Goal: Information Seeking & Learning: Learn about a topic

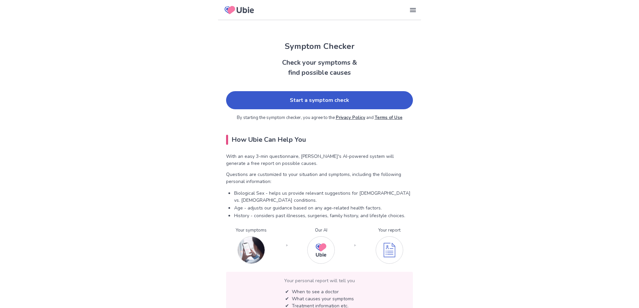
click at [322, 100] on link "Start a symptom check" at bounding box center [319, 100] width 187 height 18
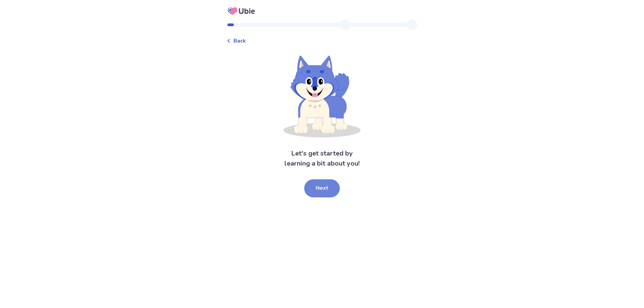
click at [317, 188] on button "Next" at bounding box center [322, 189] width 36 height 18
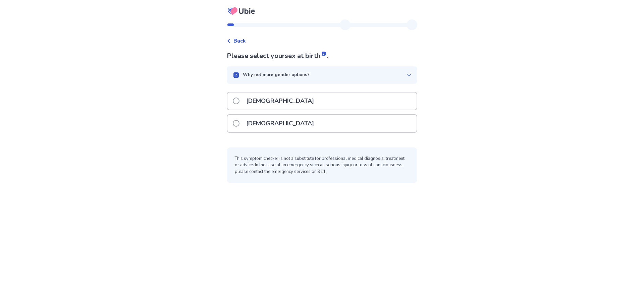
click at [240, 124] on span at bounding box center [236, 123] width 7 height 7
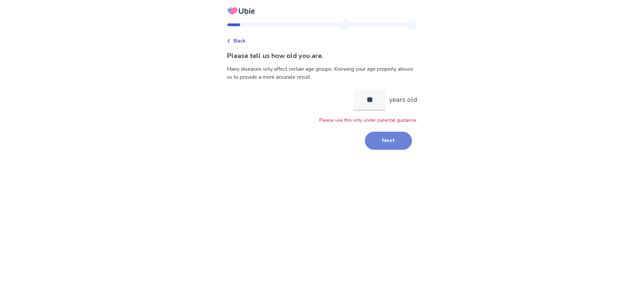
type input "**"
click at [392, 143] on button "Next" at bounding box center [388, 141] width 47 height 18
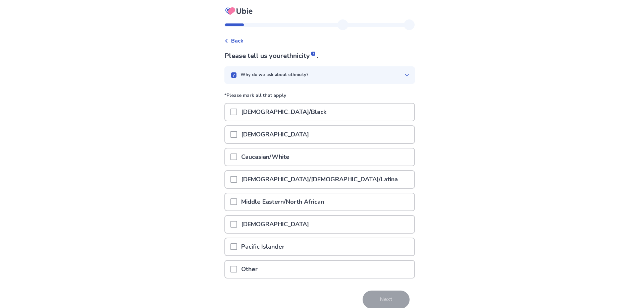
click at [236, 159] on span at bounding box center [234, 157] width 7 height 7
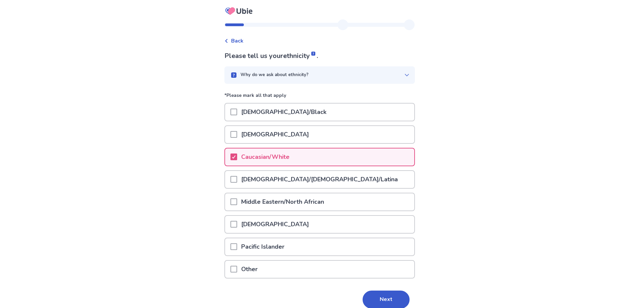
click at [237, 182] on span at bounding box center [234, 179] width 7 height 7
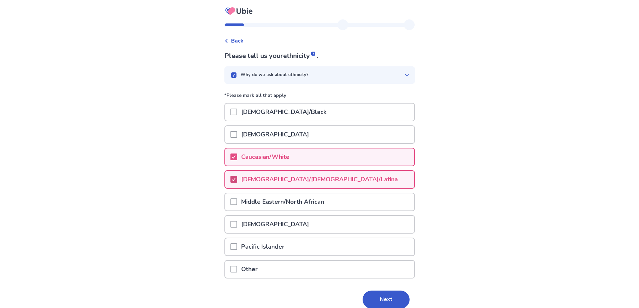
click at [236, 180] on icon at bounding box center [234, 179] width 4 height 3
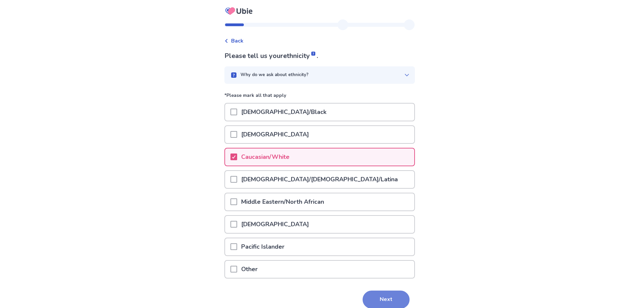
click at [392, 294] on button "Next" at bounding box center [386, 300] width 47 height 18
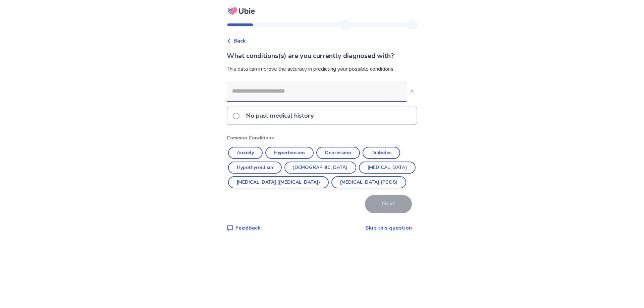
click at [328, 93] on input at bounding box center [317, 91] width 180 height 20
click at [312, 166] on button "[DEMOGRAPHIC_DATA]" at bounding box center [321, 168] width 72 height 12
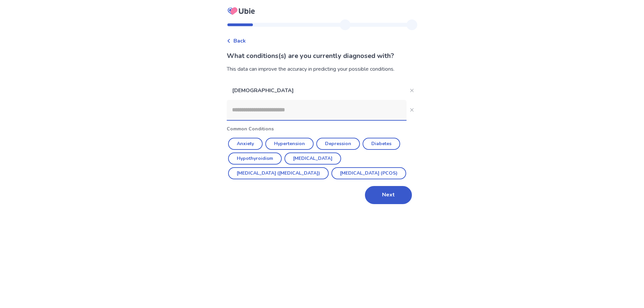
click at [264, 113] on input at bounding box center [317, 110] width 180 height 20
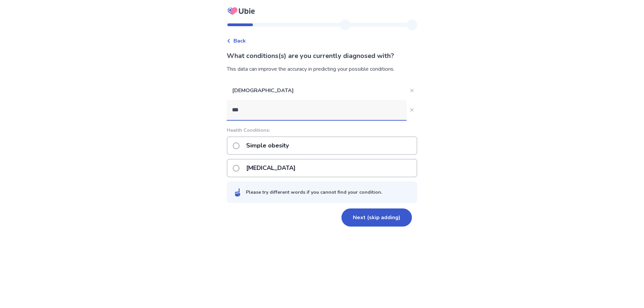
type input "****"
click at [259, 145] on p "Simple obesity" at bounding box center [267, 145] width 51 height 17
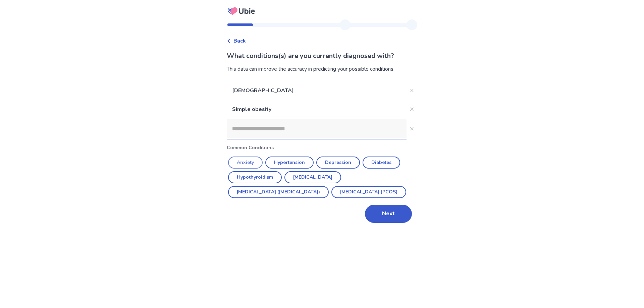
click at [259, 166] on button "Anxiety" at bounding box center [245, 163] width 35 height 12
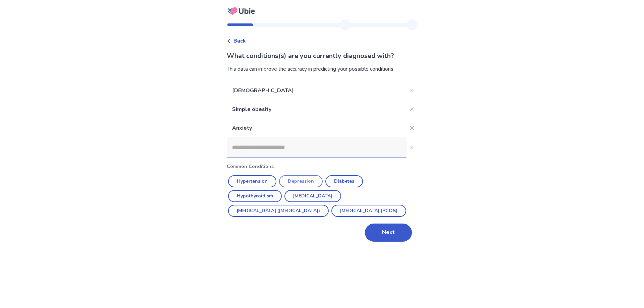
click at [300, 182] on button "Depression" at bounding box center [301, 181] width 44 height 12
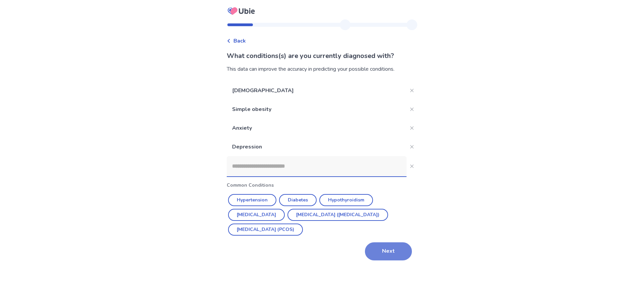
click at [375, 250] on button "Next" at bounding box center [388, 252] width 47 height 18
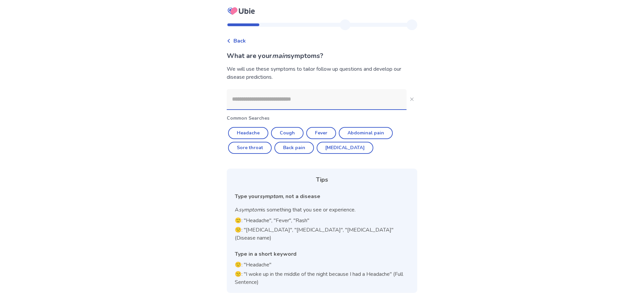
click at [257, 105] on input at bounding box center [317, 99] width 180 height 20
click at [259, 132] on button "Headache" at bounding box center [248, 133] width 40 height 12
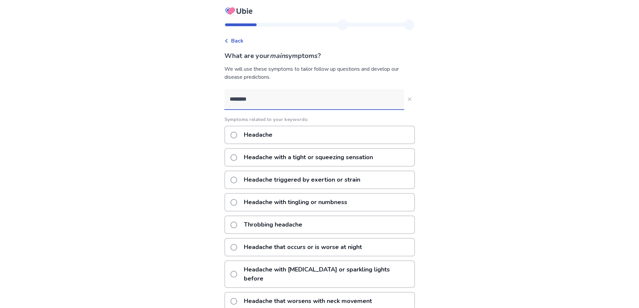
click at [282, 102] on input "********" at bounding box center [314, 99] width 180 height 20
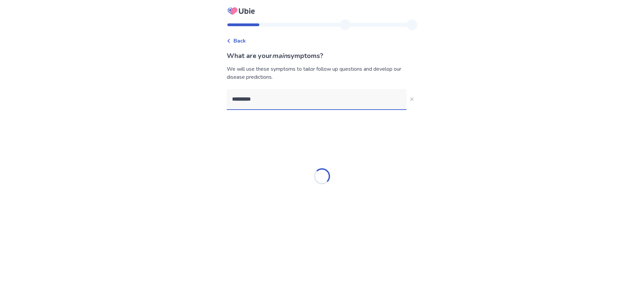
type input "**********"
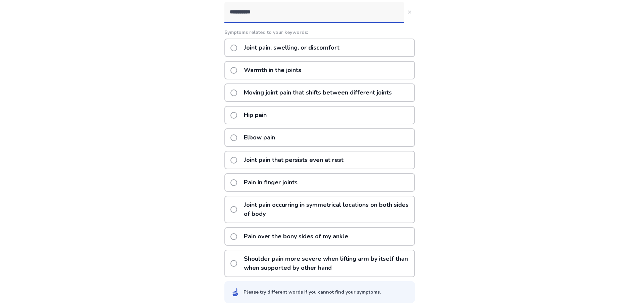
scroll to position [90, 0]
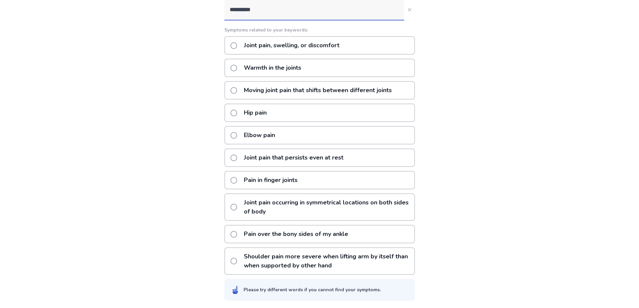
click at [278, 160] on p "Joint pain that persists even at rest" at bounding box center [294, 157] width 108 height 17
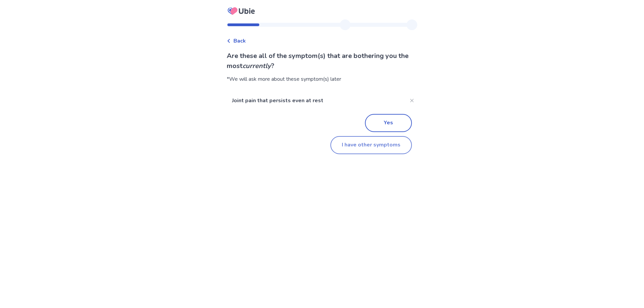
click at [366, 143] on button "I have other symptoms" at bounding box center [371, 145] width 82 height 18
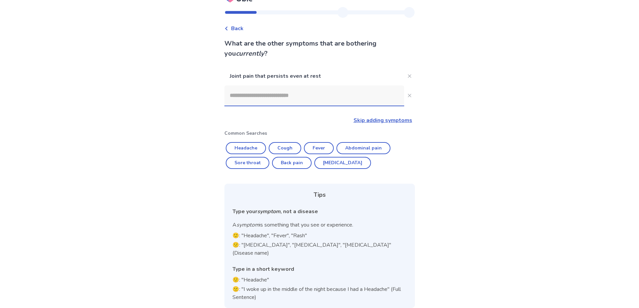
click at [278, 97] on input at bounding box center [314, 96] width 180 height 20
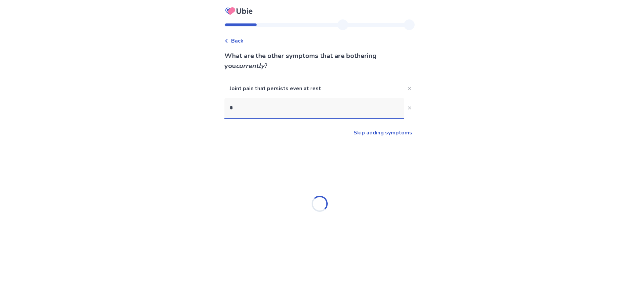
scroll to position [0, 0]
type input "**********"
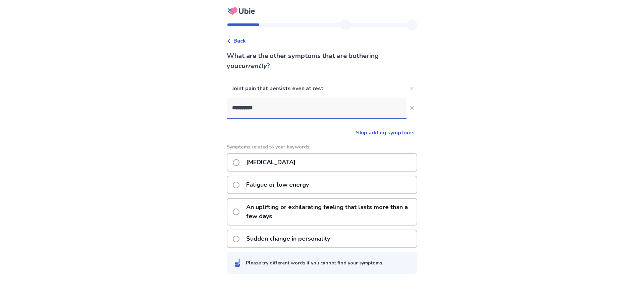
click at [300, 187] on p "Fatigue or low energy" at bounding box center [277, 184] width 71 height 17
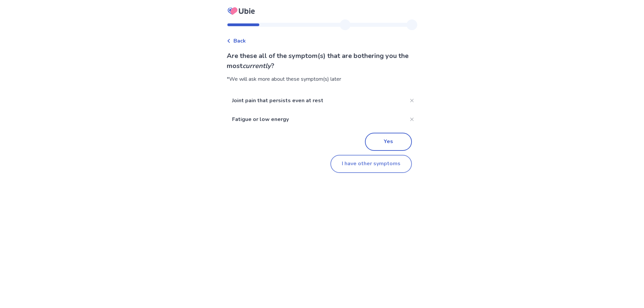
click at [359, 168] on button "I have other symptoms" at bounding box center [371, 164] width 82 height 18
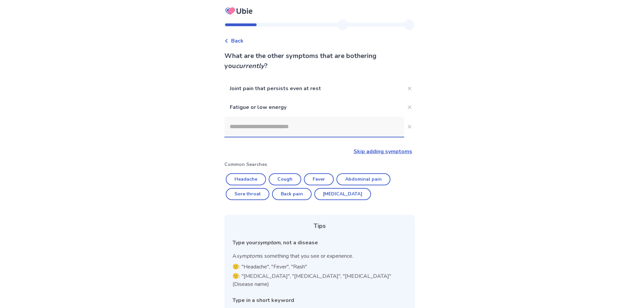
click at [290, 132] on input at bounding box center [314, 127] width 180 height 20
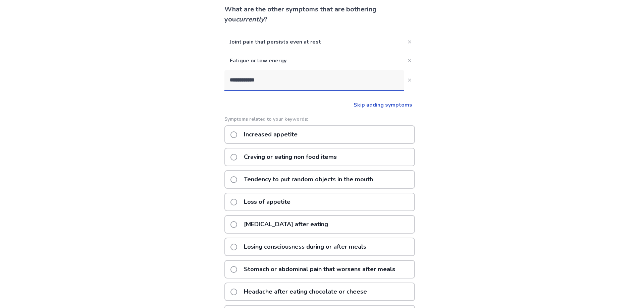
scroll to position [90, 0]
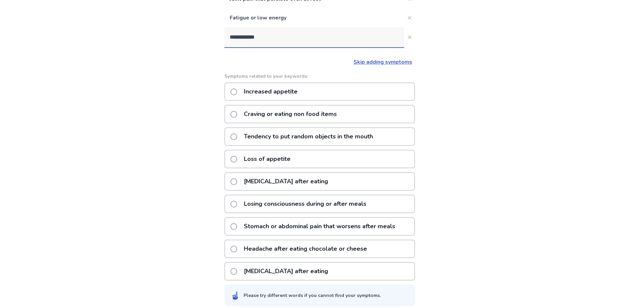
type input "**********"
click at [237, 160] on span at bounding box center [234, 159] width 7 height 7
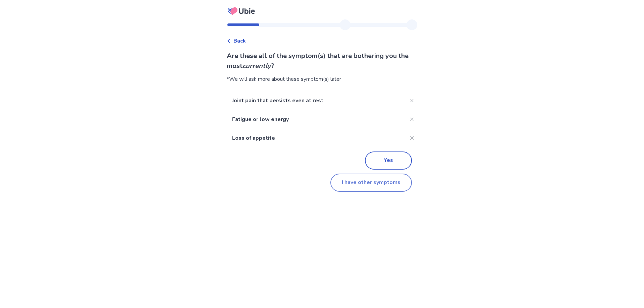
click at [352, 185] on button "I have other symptoms" at bounding box center [371, 183] width 82 height 18
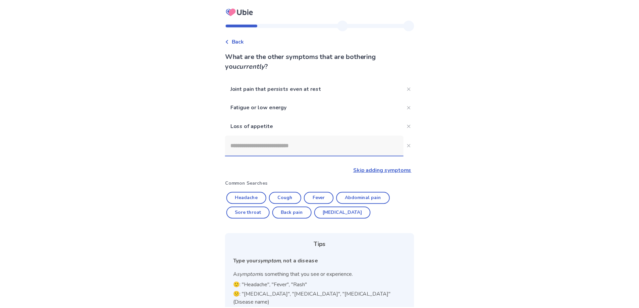
scroll to position [50, 0]
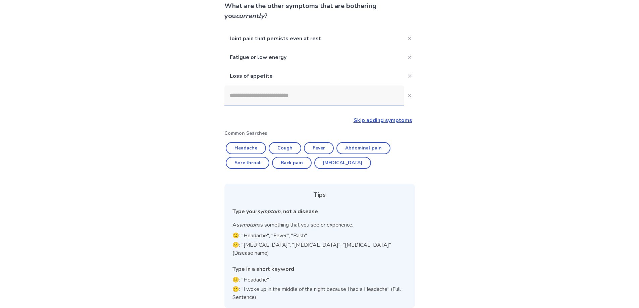
click at [275, 101] on input at bounding box center [314, 96] width 180 height 20
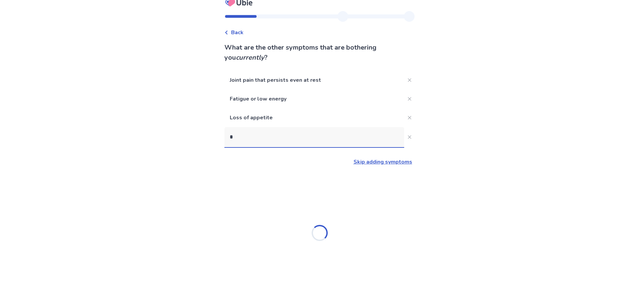
scroll to position [8, 0]
type input "***"
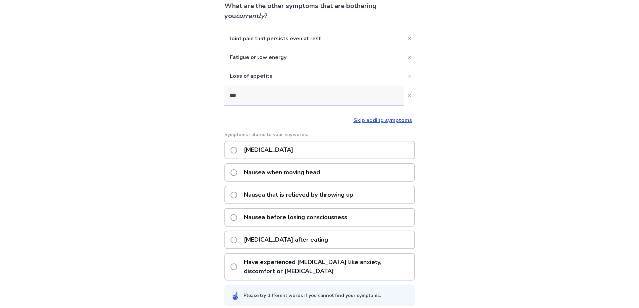
click at [288, 150] on p "[MEDICAL_DATA]" at bounding box center [268, 150] width 57 height 17
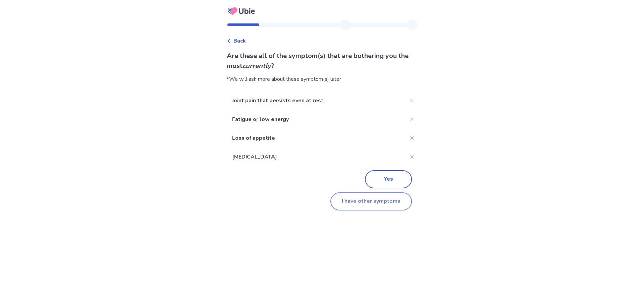
click at [373, 203] on button "I have other symptoms" at bounding box center [371, 202] width 82 height 18
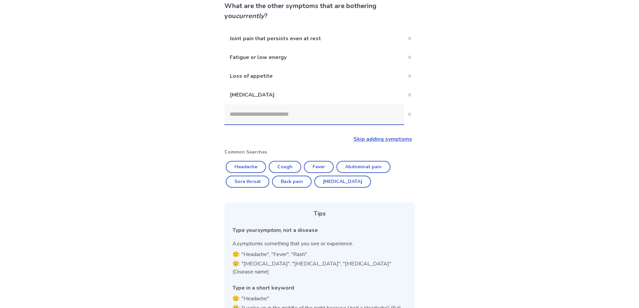
click at [334, 119] on input at bounding box center [314, 114] width 180 height 20
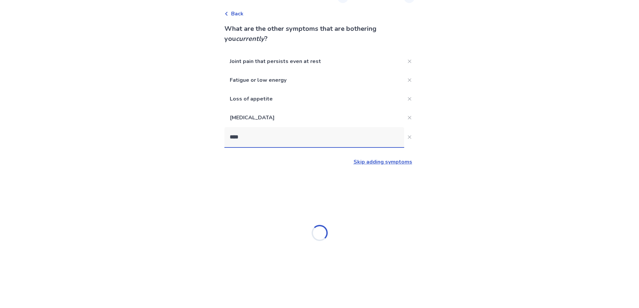
scroll to position [0, 0]
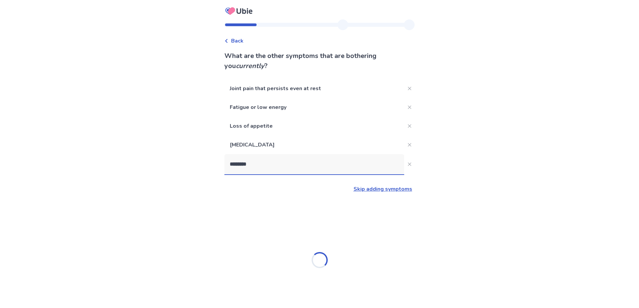
type input "*********"
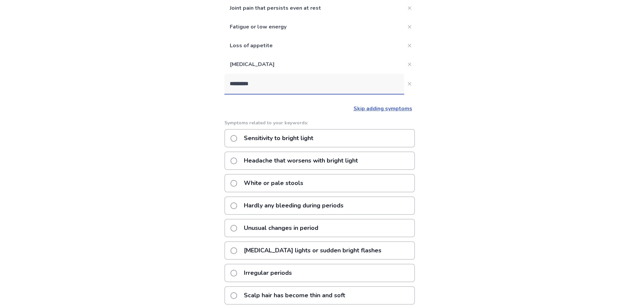
scroll to position [75, 0]
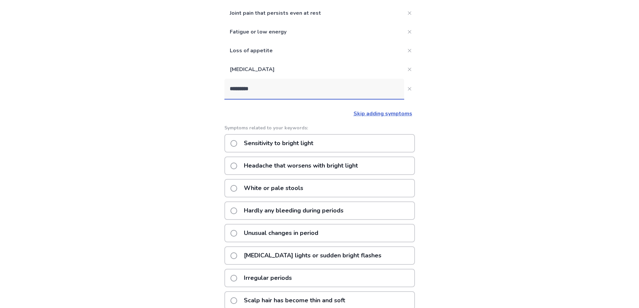
click at [308, 144] on p "Sensitivity to bright light" at bounding box center [279, 143] width 78 height 17
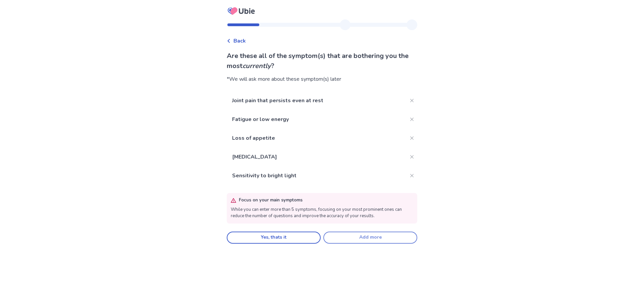
click at [333, 240] on button "Add more" at bounding box center [370, 238] width 94 height 12
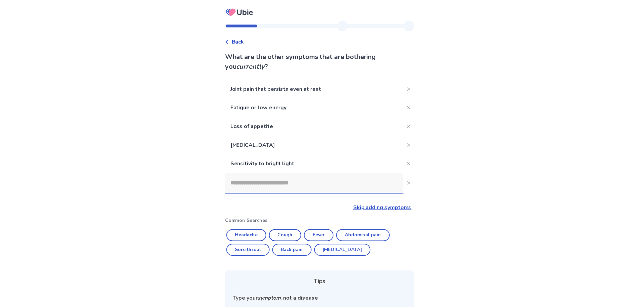
scroll to position [75, 0]
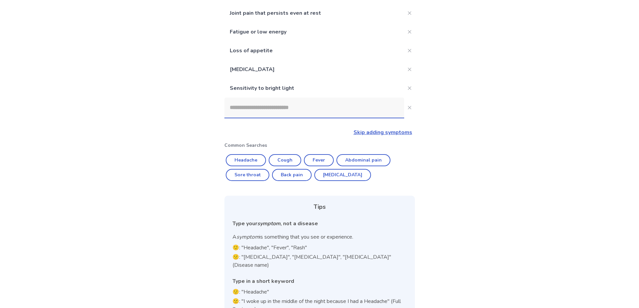
click at [258, 109] on input at bounding box center [314, 108] width 180 height 20
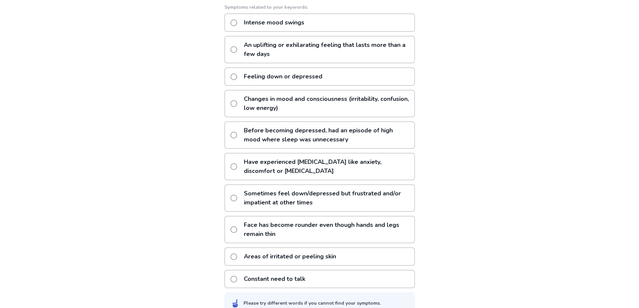
scroll to position [224, 0]
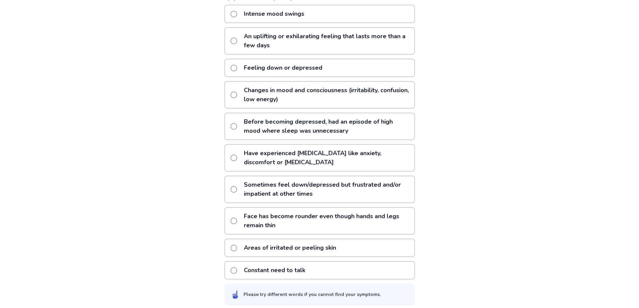
type input "********"
click at [236, 95] on span at bounding box center [234, 95] width 7 height 7
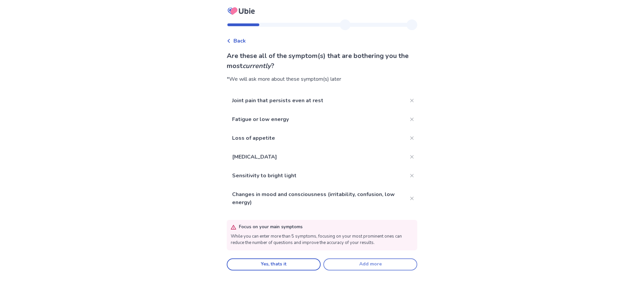
click at [356, 264] on button "Add more" at bounding box center [370, 265] width 94 height 12
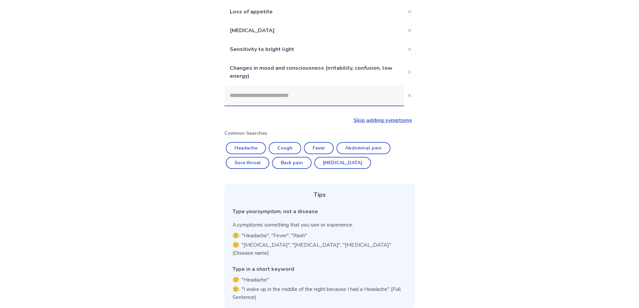
click at [311, 98] on input at bounding box center [314, 96] width 180 height 20
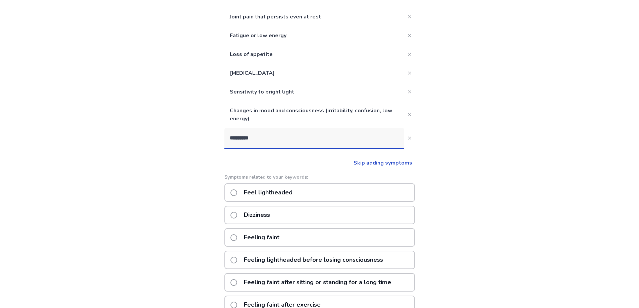
scroll to position [90, 0]
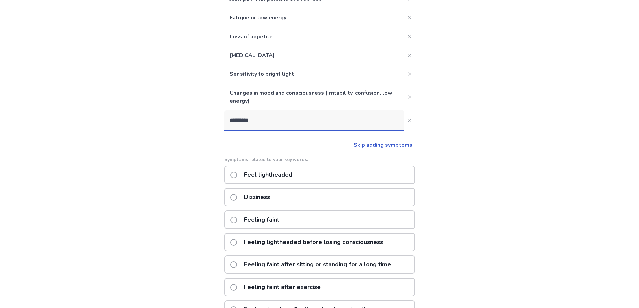
type input "*********"
click at [237, 177] on span at bounding box center [234, 175] width 7 height 7
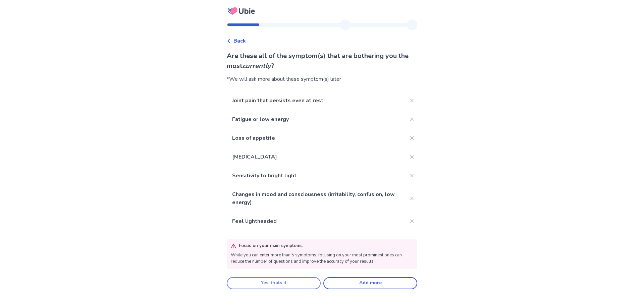
click at [302, 283] on button "Yes, thats it" at bounding box center [274, 283] width 94 height 12
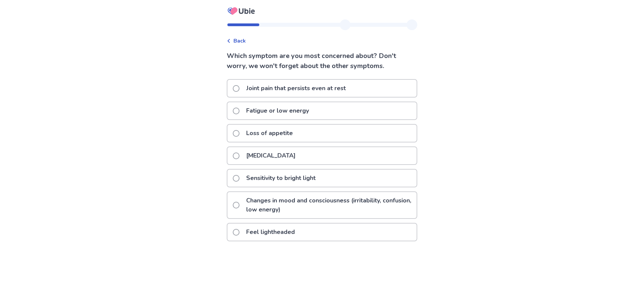
click at [238, 91] on span at bounding box center [236, 88] width 7 height 7
click at [239, 112] on span at bounding box center [236, 111] width 7 height 7
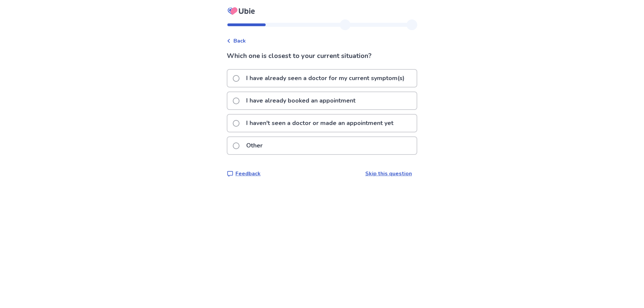
click at [240, 79] on span at bounding box center [236, 78] width 7 height 7
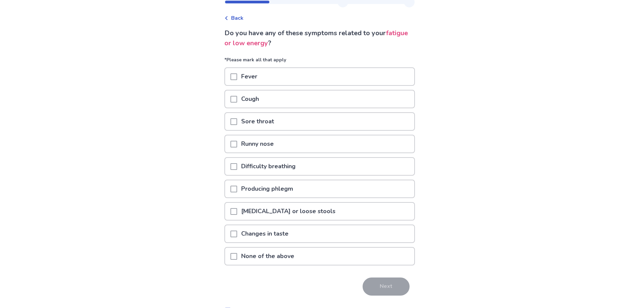
scroll to position [40, 0]
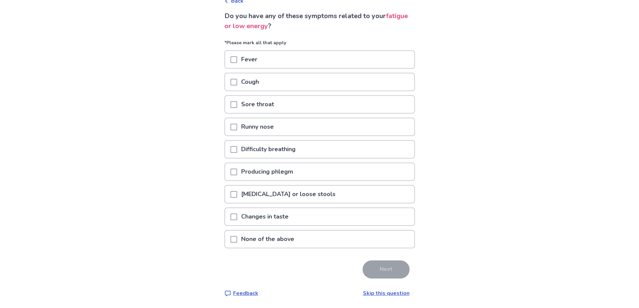
click at [272, 241] on p "None of the above" at bounding box center [267, 239] width 61 height 17
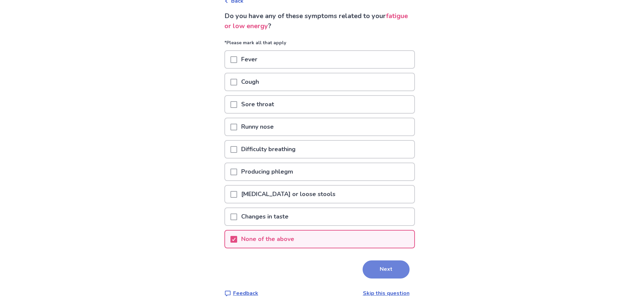
click at [381, 271] on button "Next" at bounding box center [386, 270] width 47 height 18
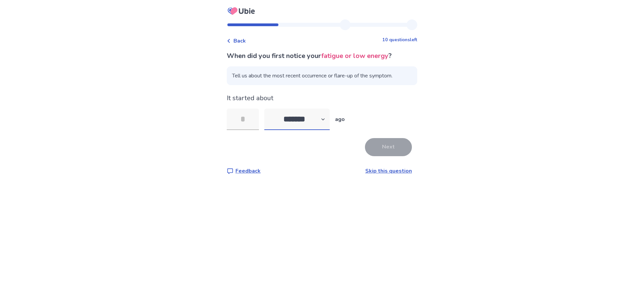
click at [326, 119] on select "******* ****** ******* ******** *******" at bounding box center [296, 119] width 65 height 21
select select "*"
click at [268, 109] on select "******* ****** ******* ******** *******" at bounding box center [296, 119] width 65 height 21
click at [251, 118] on input "tel" at bounding box center [243, 119] width 32 height 21
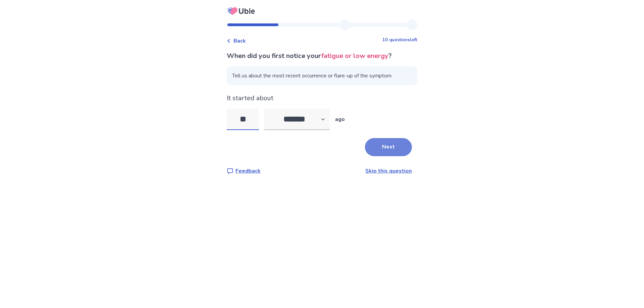
type input "**"
click at [372, 142] on button "Next" at bounding box center [388, 147] width 47 height 18
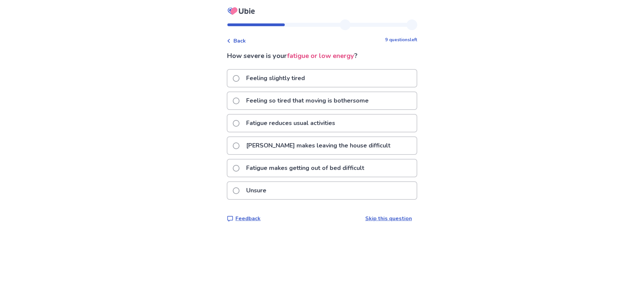
click at [340, 169] on p "Fatigue makes getting out of bed difficult" at bounding box center [305, 168] width 126 height 17
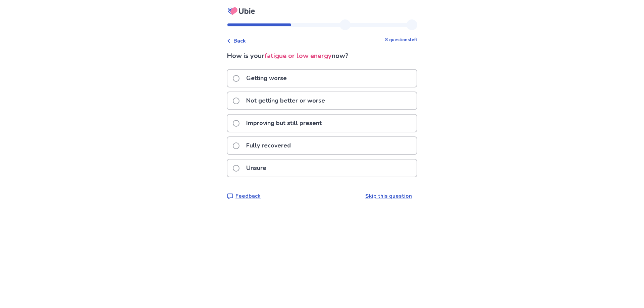
click at [318, 107] on p "Not getting better or worse" at bounding box center [285, 100] width 87 height 17
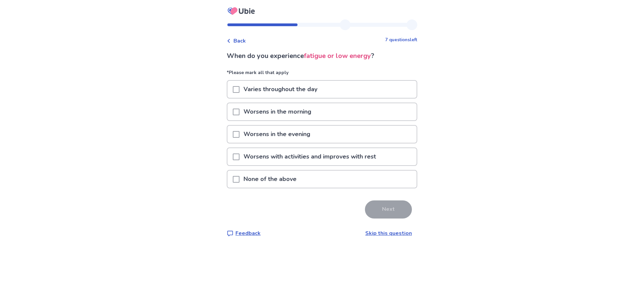
click at [301, 88] on p "Varies throughout the day" at bounding box center [281, 89] width 82 height 17
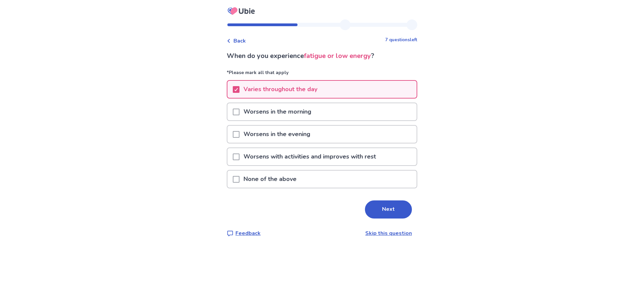
click at [315, 116] on p "Worsens in the morning" at bounding box center [278, 111] width 76 height 17
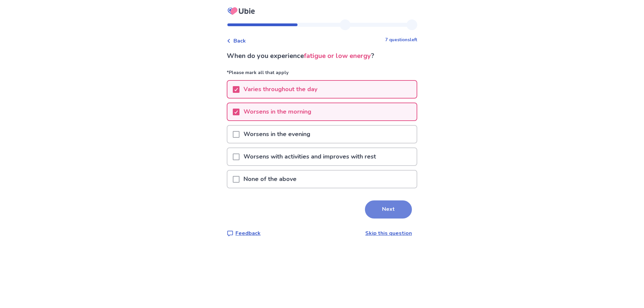
click at [379, 210] on button "Next" at bounding box center [388, 210] width 47 height 18
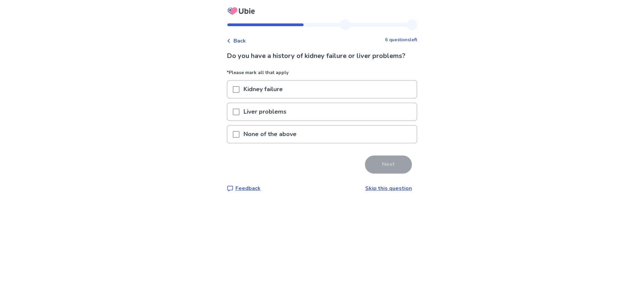
click at [240, 134] on span at bounding box center [236, 134] width 7 height 7
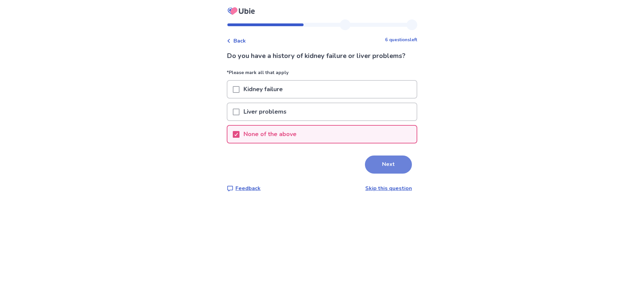
click at [382, 169] on button "Next" at bounding box center [388, 165] width 47 height 18
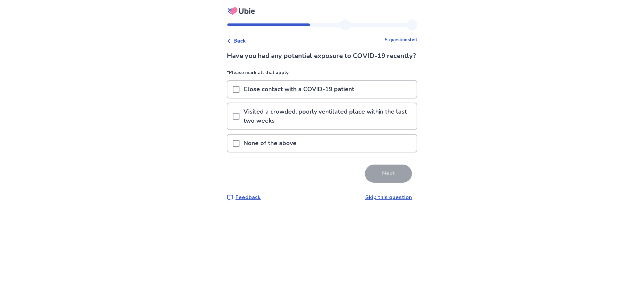
click at [284, 152] on p "None of the above" at bounding box center [270, 143] width 61 height 17
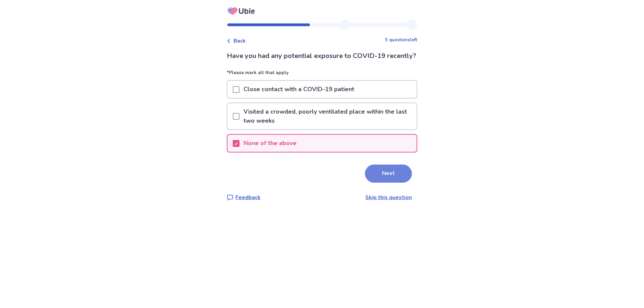
click at [384, 183] on button "Next" at bounding box center [388, 174] width 47 height 18
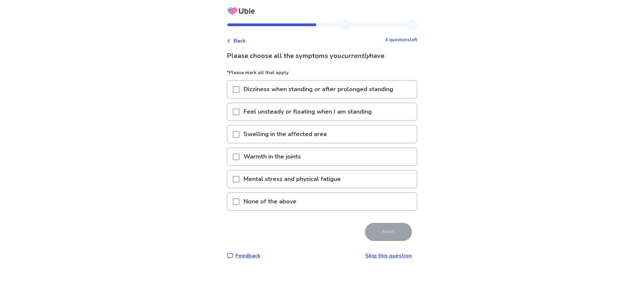
click at [240, 116] on div at bounding box center [236, 111] width 7 height 17
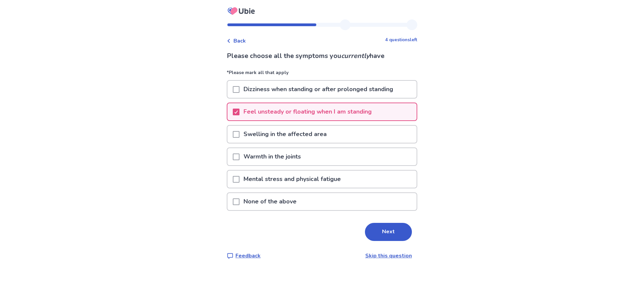
click at [240, 180] on span at bounding box center [236, 179] width 7 height 7
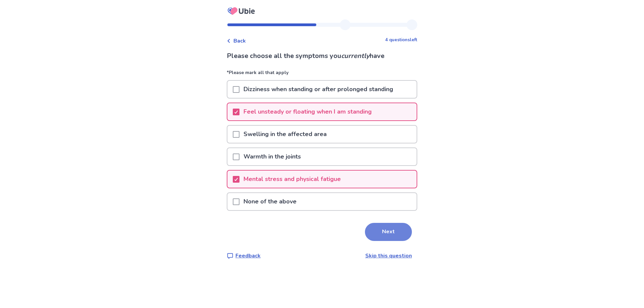
click at [385, 235] on button "Next" at bounding box center [388, 232] width 47 height 18
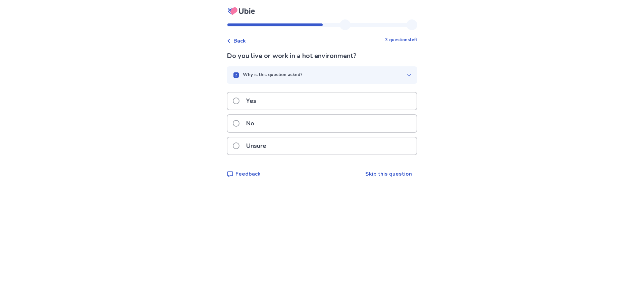
click at [395, 124] on div "No" at bounding box center [321, 123] width 189 height 17
click at [355, 124] on div "No" at bounding box center [321, 123] width 189 height 17
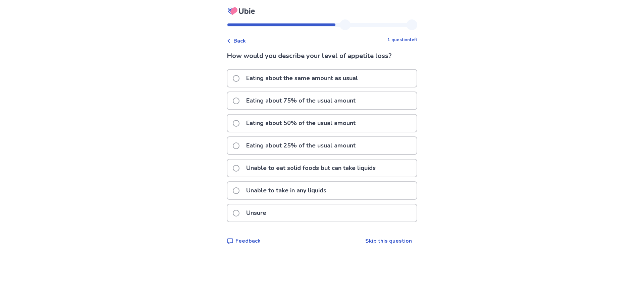
click at [355, 124] on p "Eating about 50% of the usual amount" at bounding box center [300, 123] width 117 height 17
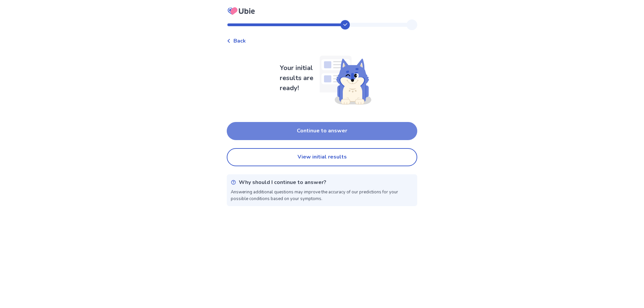
click at [355, 134] on button "Continue to answer" at bounding box center [322, 131] width 191 height 18
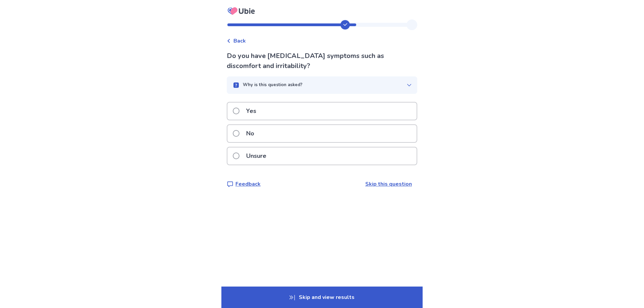
click at [352, 114] on div "Yes" at bounding box center [321, 111] width 189 height 17
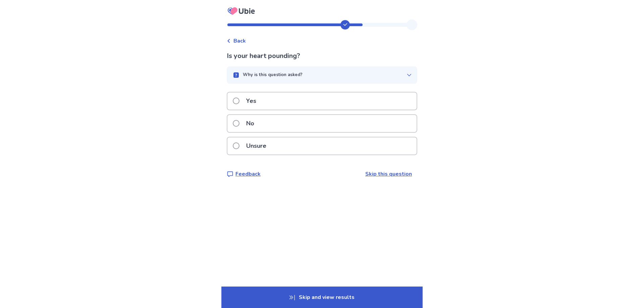
click at [347, 148] on div "Unsure" at bounding box center [321, 146] width 189 height 17
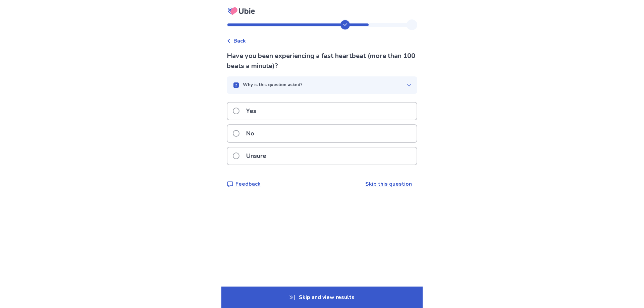
click at [345, 154] on div "Unsure" at bounding box center [321, 156] width 189 height 17
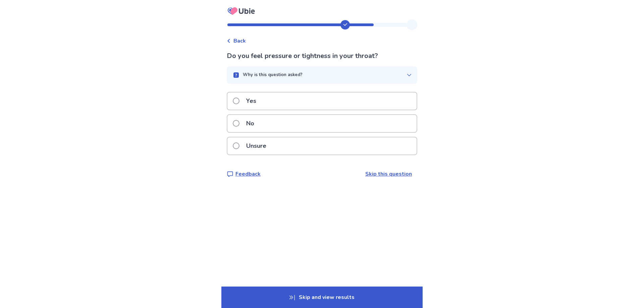
click at [340, 149] on div "Unsure" at bounding box center [321, 146] width 189 height 17
click at [337, 77] on div "Why is this question asked?" at bounding box center [319, 75] width 174 height 7
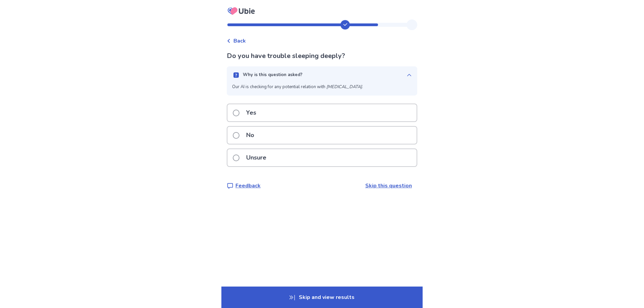
click at [338, 77] on div "Why is this question asked?" at bounding box center [319, 75] width 174 height 7
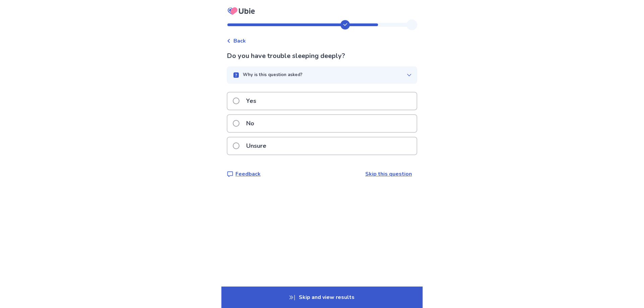
click at [303, 106] on div "Yes" at bounding box center [321, 101] width 189 height 17
click at [294, 152] on div "Unsure" at bounding box center [321, 146] width 189 height 17
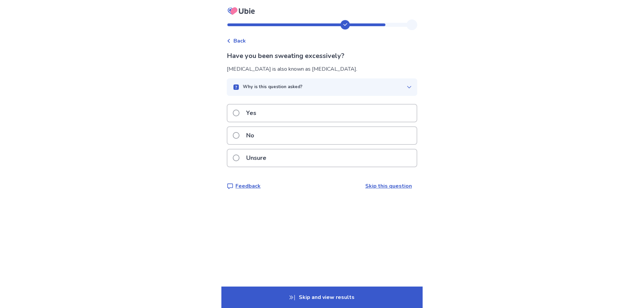
click at [293, 156] on div "Unsure" at bounding box center [321, 158] width 189 height 17
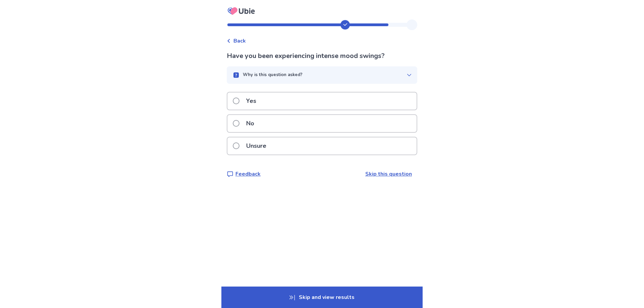
click at [298, 109] on div "Yes" at bounding box center [321, 101] width 189 height 17
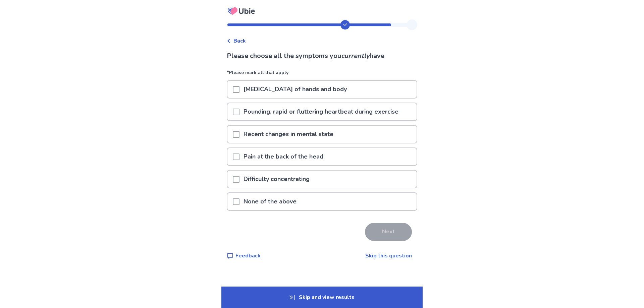
click at [240, 133] on span at bounding box center [236, 134] width 7 height 7
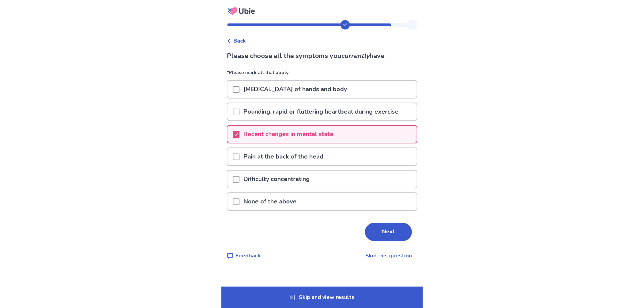
click at [240, 180] on span at bounding box center [236, 179] width 7 height 7
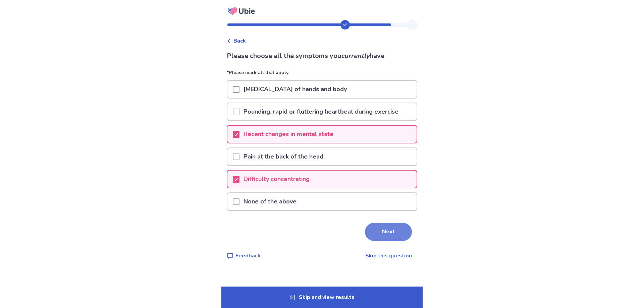
click at [387, 232] on button "Next" at bounding box center [388, 232] width 47 height 18
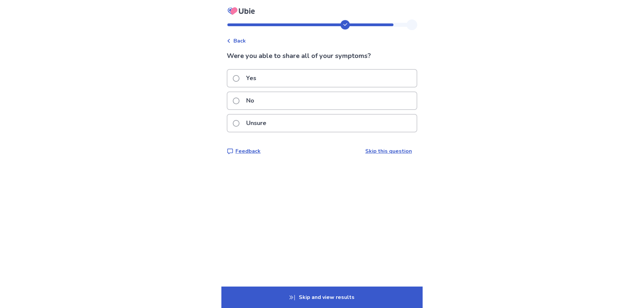
click at [346, 79] on div "Yes" at bounding box center [321, 78] width 189 height 17
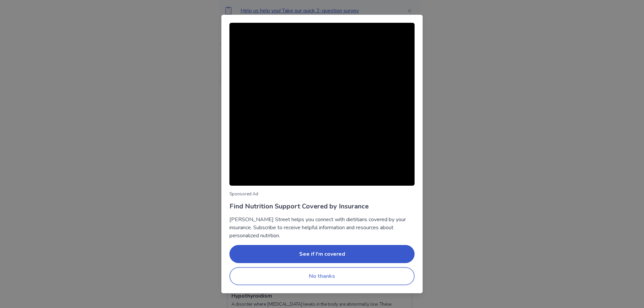
click at [365, 275] on button "No thanks" at bounding box center [322, 276] width 185 height 18
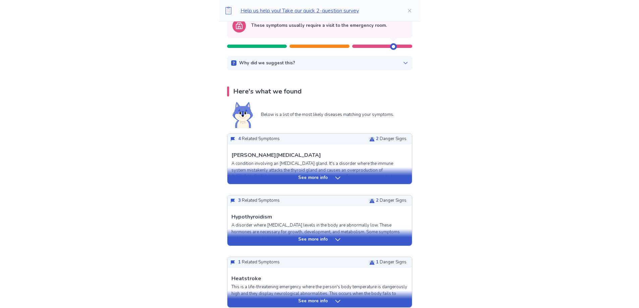
scroll to position [90, 0]
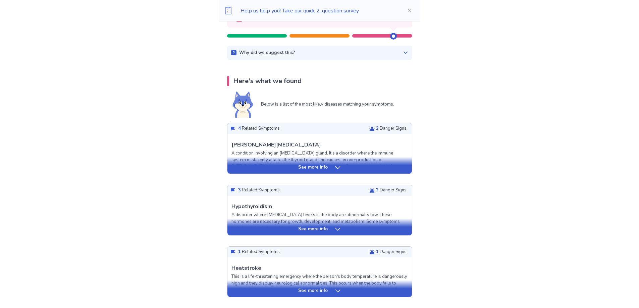
click at [333, 169] on div "See more info" at bounding box center [319, 167] width 185 height 7
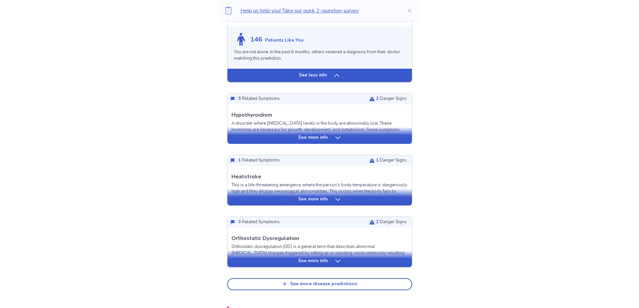
scroll to position [581, 0]
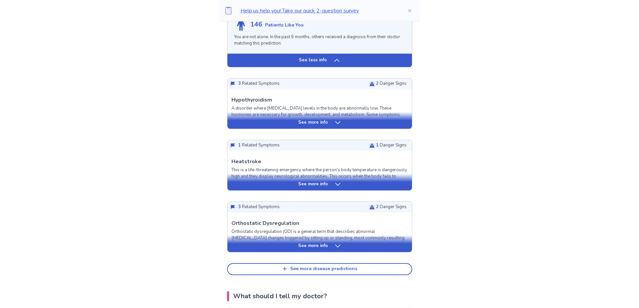
click at [328, 126] on div "See more info" at bounding box center [319, 122] width 185 height 7
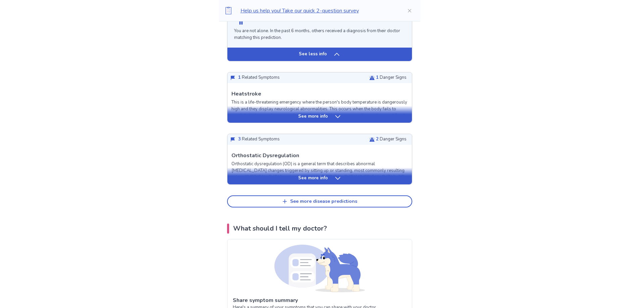
scroll to position [1074, 0]
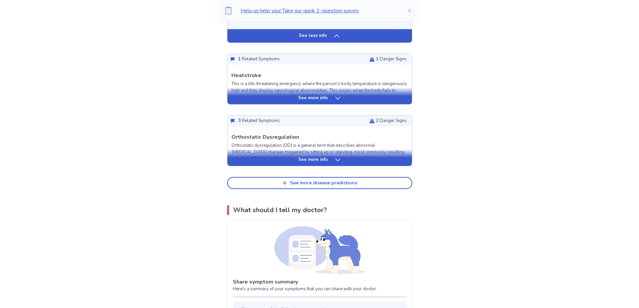
click at [326, 163] on p "See more info" at bounding box center [313, 160] width 30 height 7
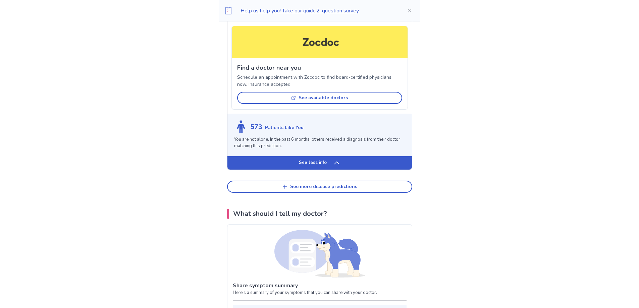
scroll to position [1521, 0]
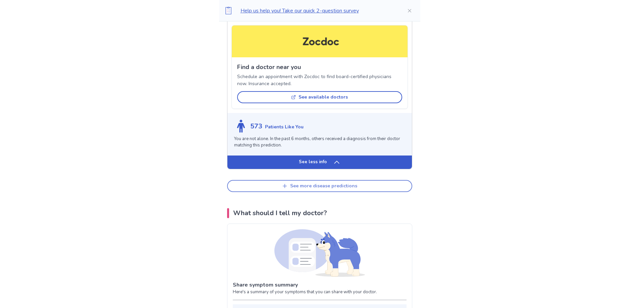
click at [332, 184] on div "See more disease predictions" at bounding box center [323, 187] width 67 height 6
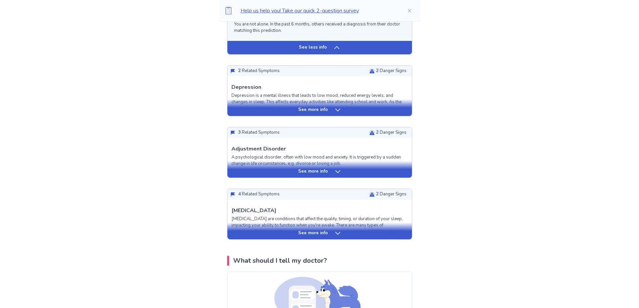
scroll to position [1655, 0]
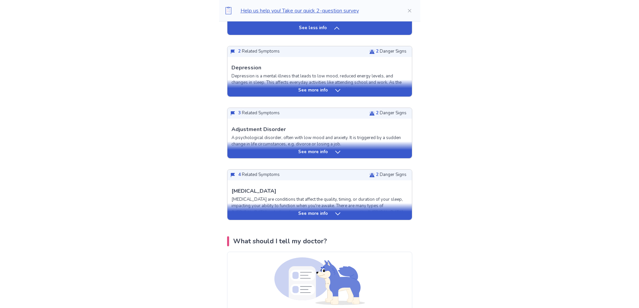
click at [337, 149] on icon at bounding box center [338, 152] width 7 height 7
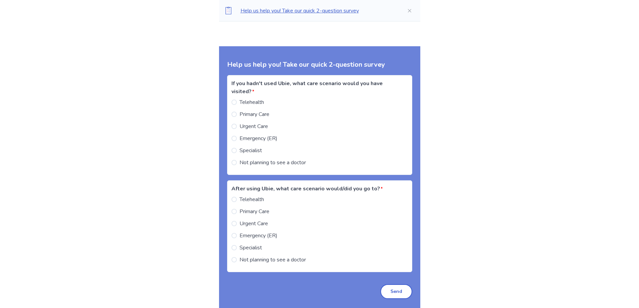
scroll to position [2460, 0]
